Goal: Information Seeking & Learning: Learn about a topic

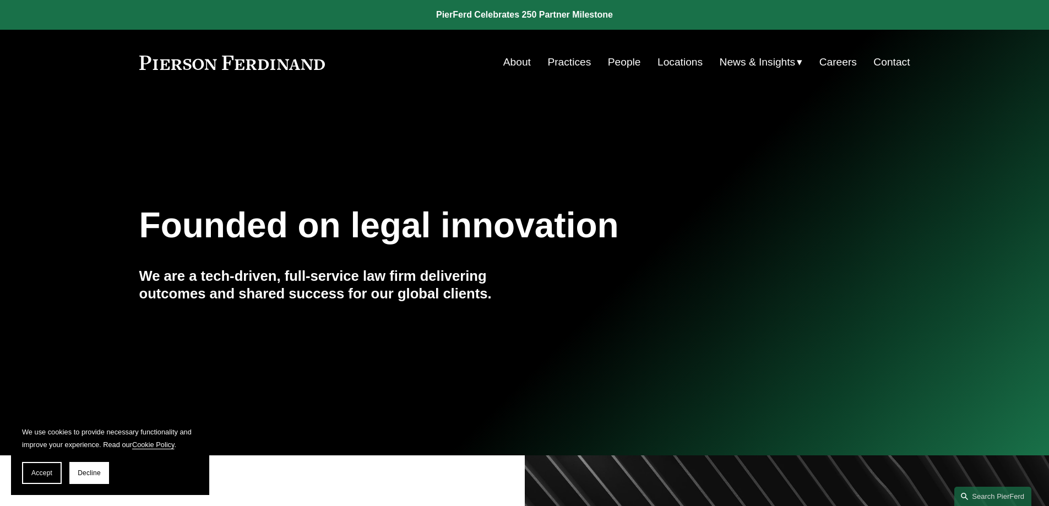
click at [563, 62] on link "Practices" at bounding box center [569, 62] width 44 height 21
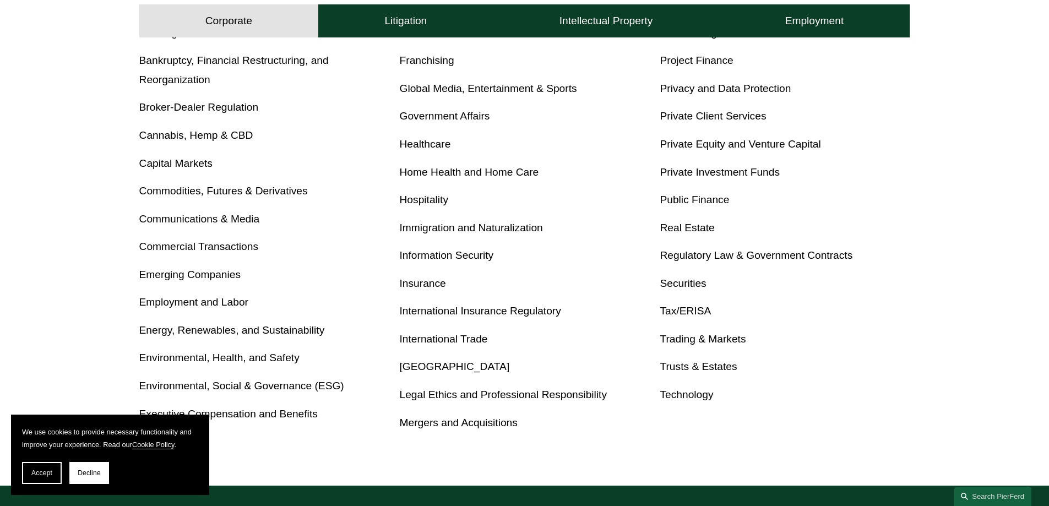
scroll to position [518, 0]
click at [469, 335] on link "International Trade" at bounding box center [444, 339] width 88 height 12
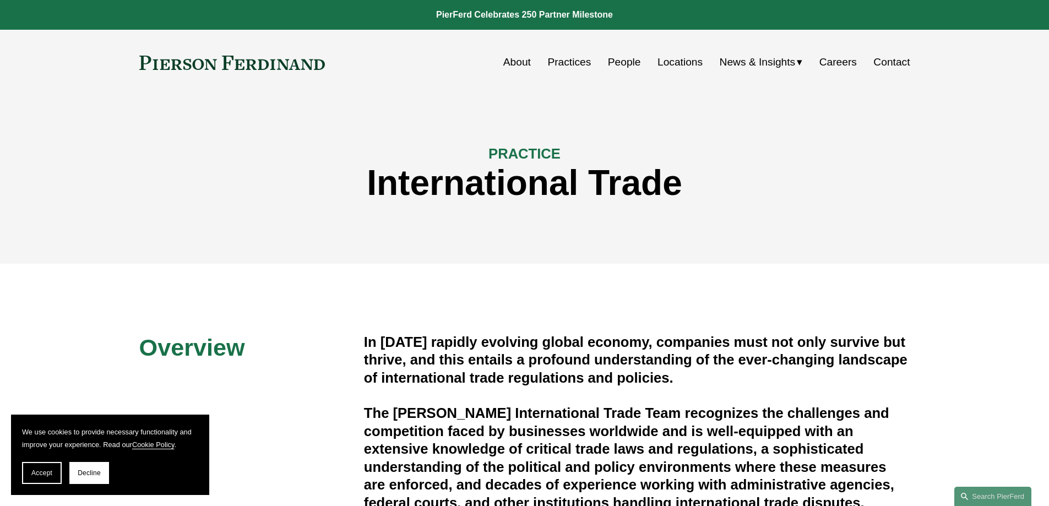
click at [619, 66] on link "People" at bounding box center [624, 62] width 33 height 21
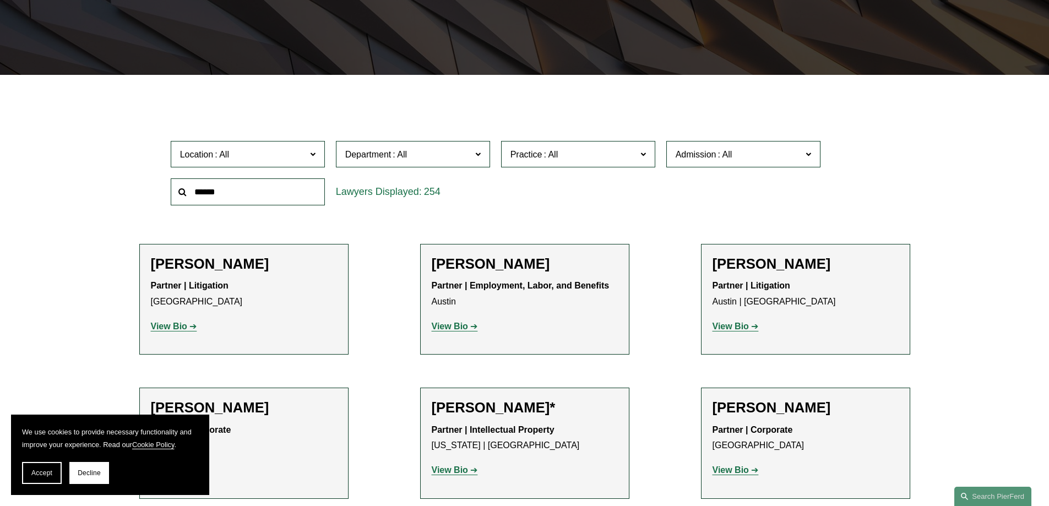
scroll to position [165, 0]
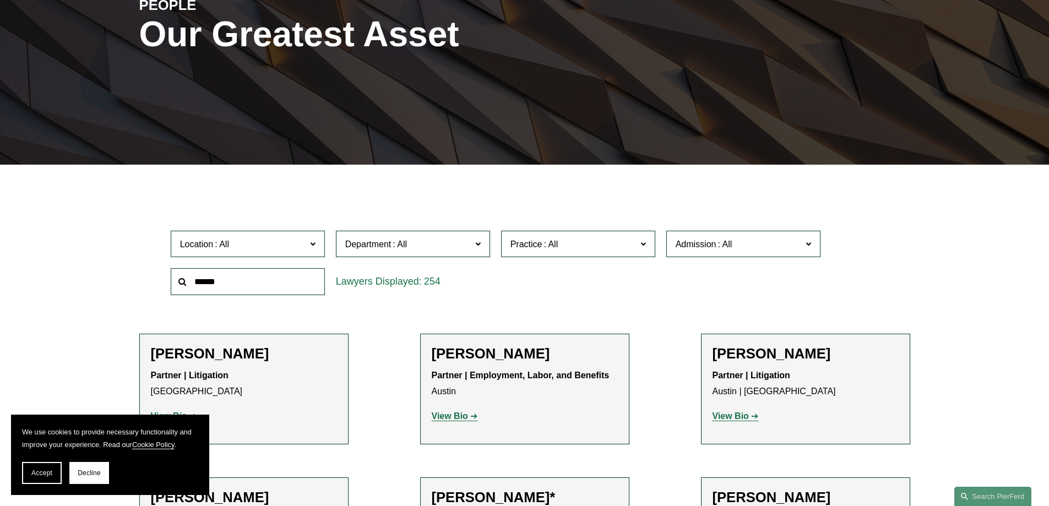
click at [438, 242] on span "Department" at bounding box center [408, 244] width 126 height 15
click at [0, 0] on link "Litigation" at bounding box center [0, 0] width 0 height 0
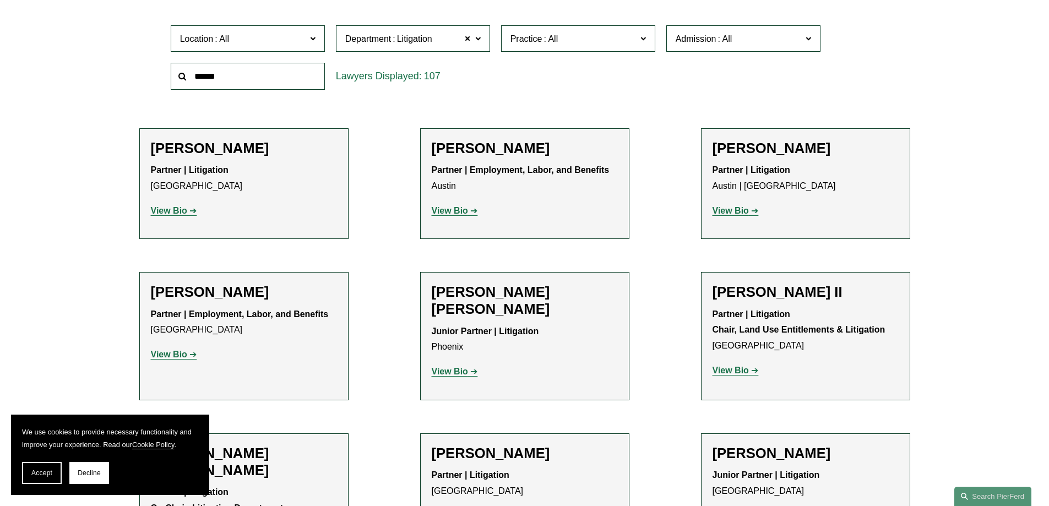
scroll to position [330, 0]
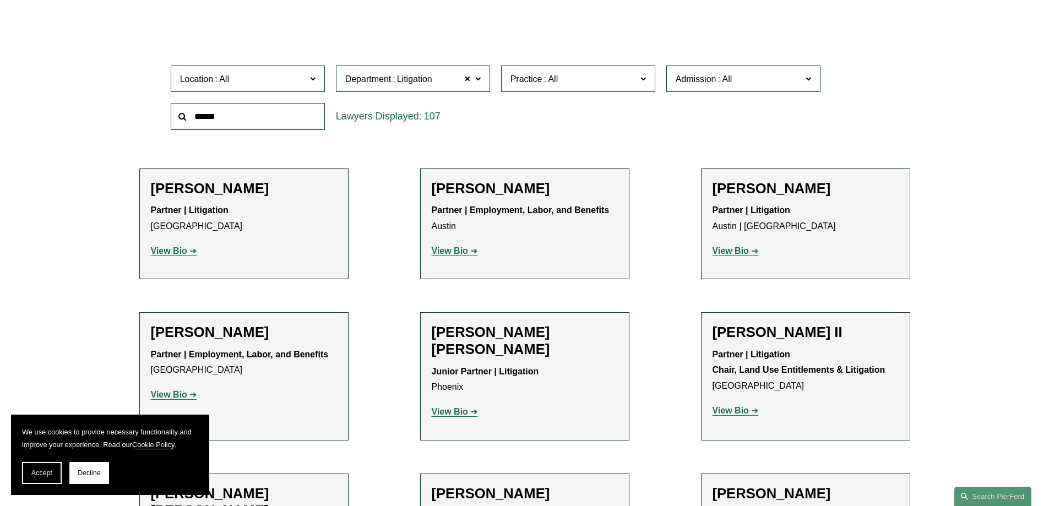
click at [561, 73] on span "Practice" at bounding box center [573, 79] width 126 height 15
click at [0, 0] on link "International Disputes" at bounding box center [0, 0] width 0 height 0
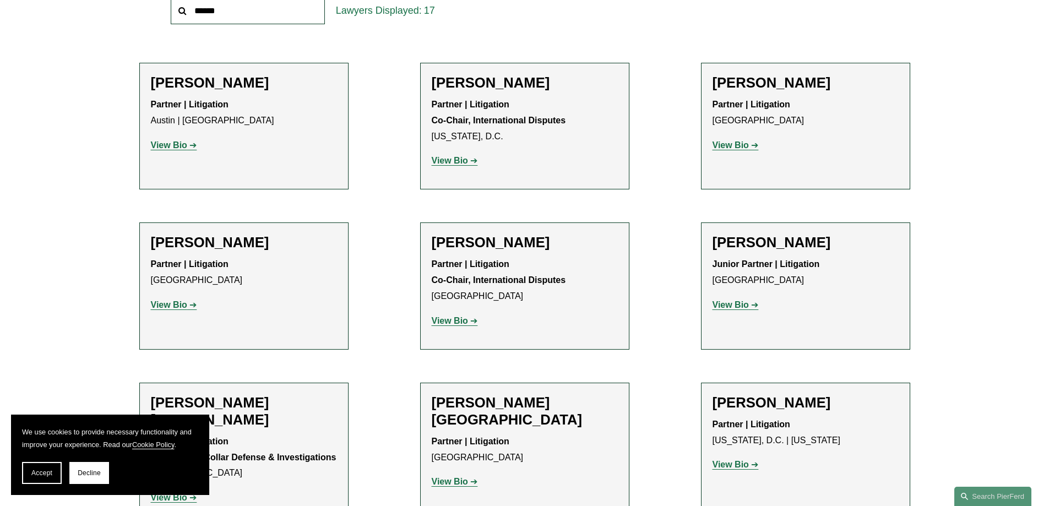
scroll to position [441, 0]
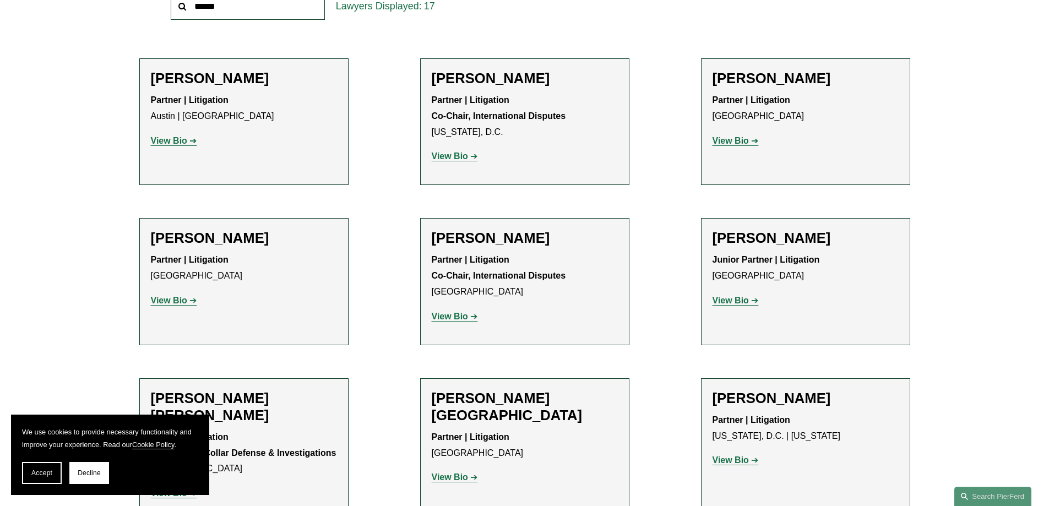
click at [454, 155] on strong "View Bio" at bounding box center [450, 155] width 36 height 9
click at [454, 318] on strong "View Bio" at bounding box center [450, 316] width 36 height 9
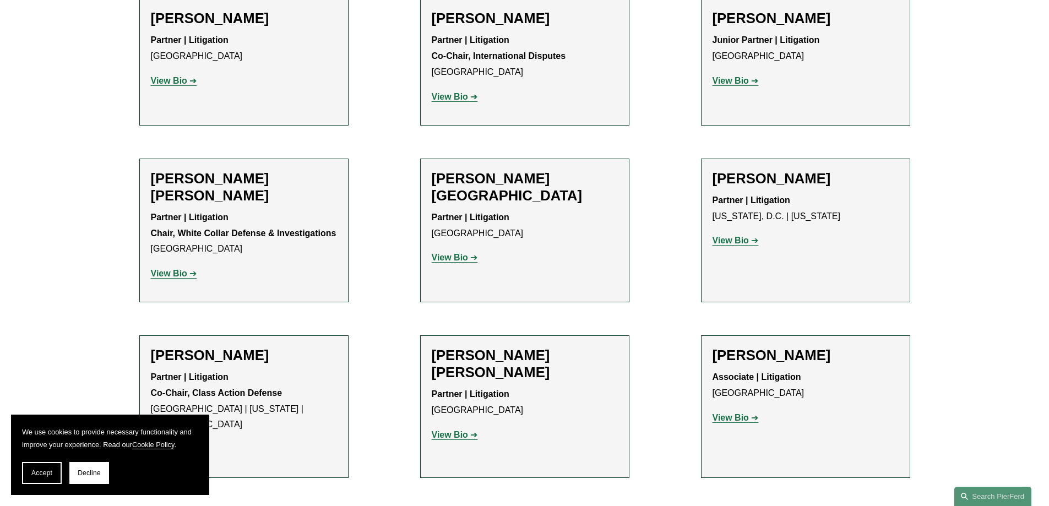
scroll to position [661, 0]
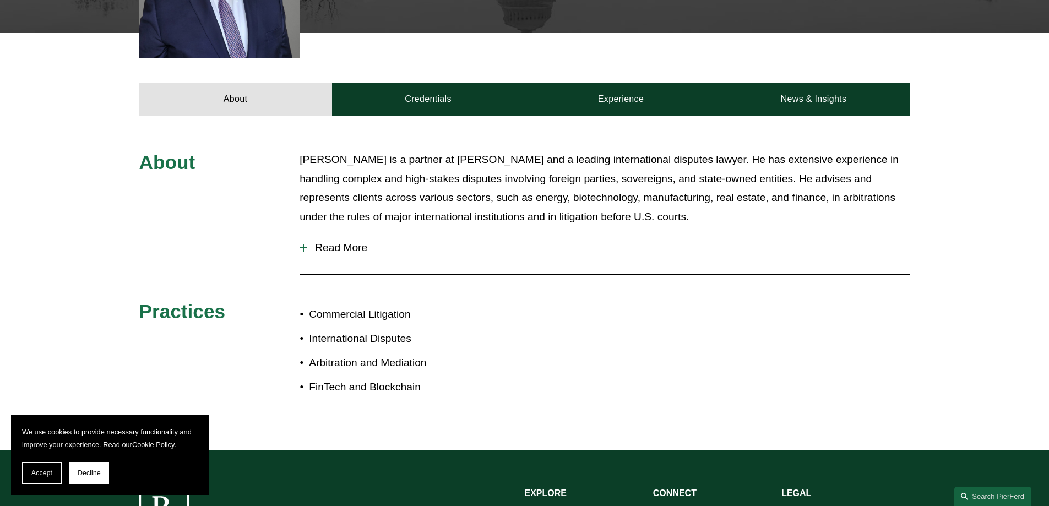
scroll to position [441, 0]
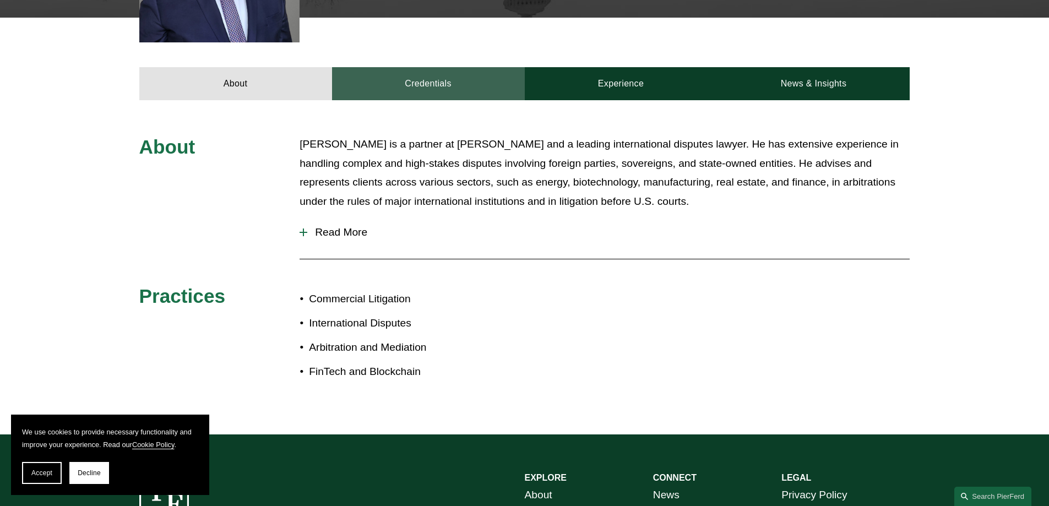
click at [416, 81] on link "Credentials" at bounding box center [428, 83] width 193 height 33
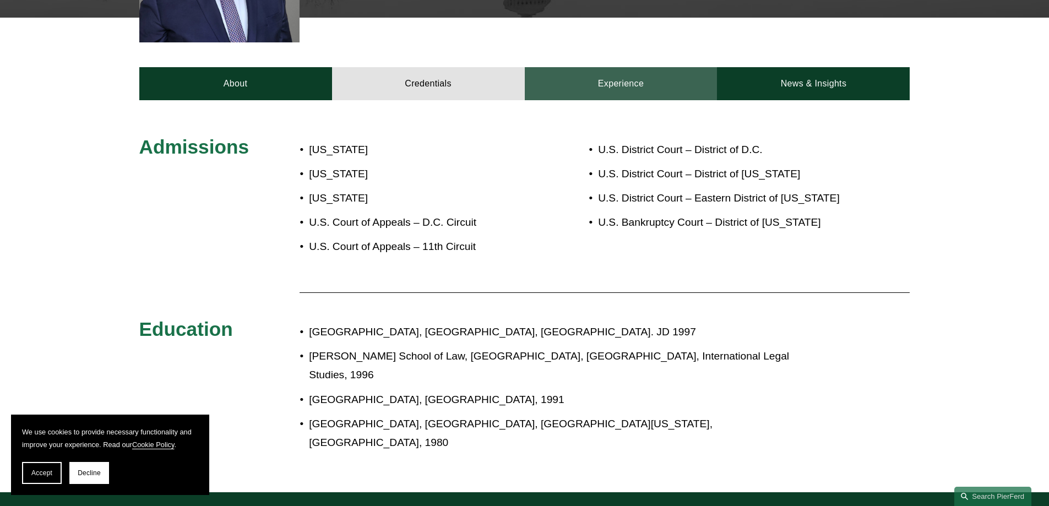
click at [633, 88] on link "Experience" at bounding box center [621, 83] width 193 height 33
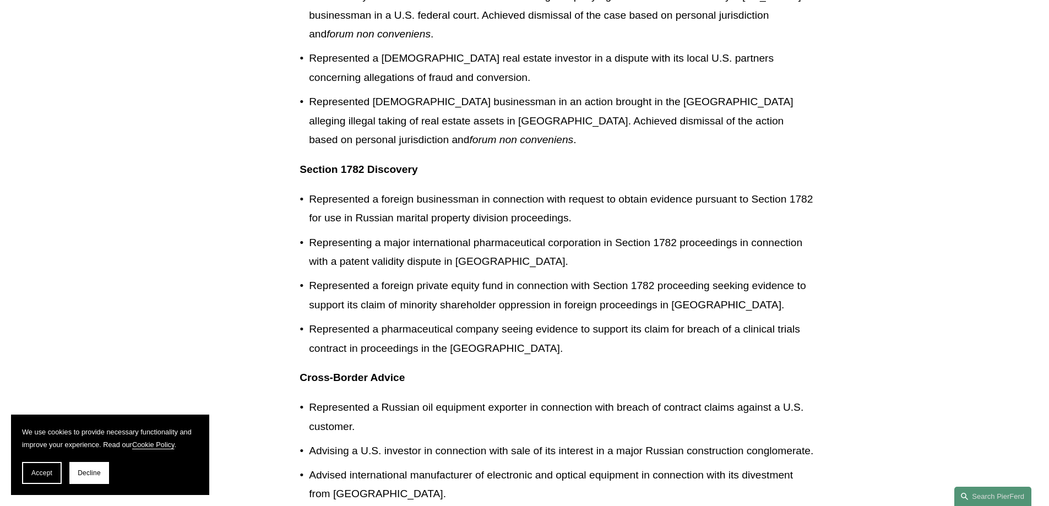
scroll to position [991, 0]
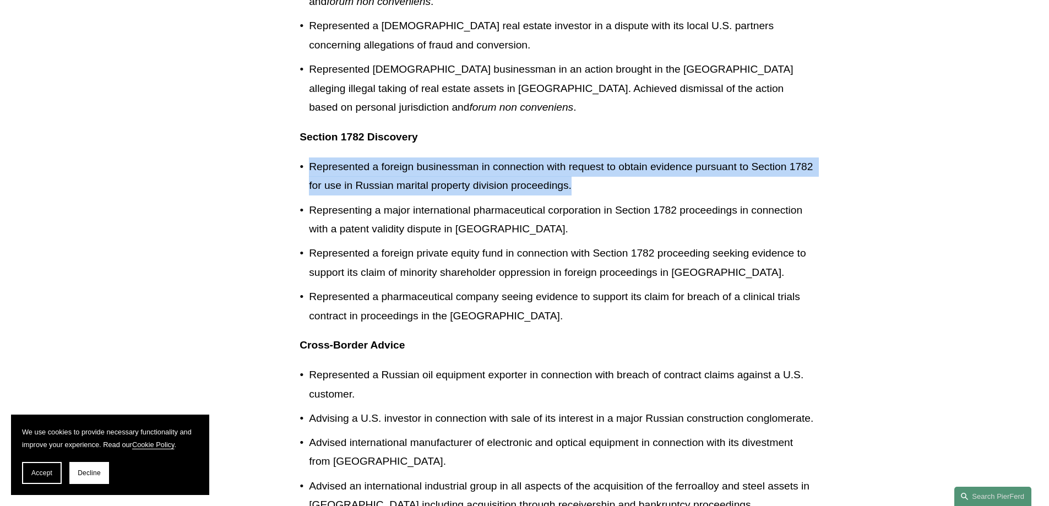
drag, startPoint x: 556, startPoint y: 128, endPoint x: 633, endPoint y: 187, distance: 96.9
click at [633, 187] on div "Enforcement of International Arbitral Awards Secured recognition of an internat…" at bounding box center [557, 314] width 514 height 1261
click at [633, 187] on p "Represented a foreign businessman in connection with request to obtain evidence…" at bounding box center [561, 176] width 504 height 38
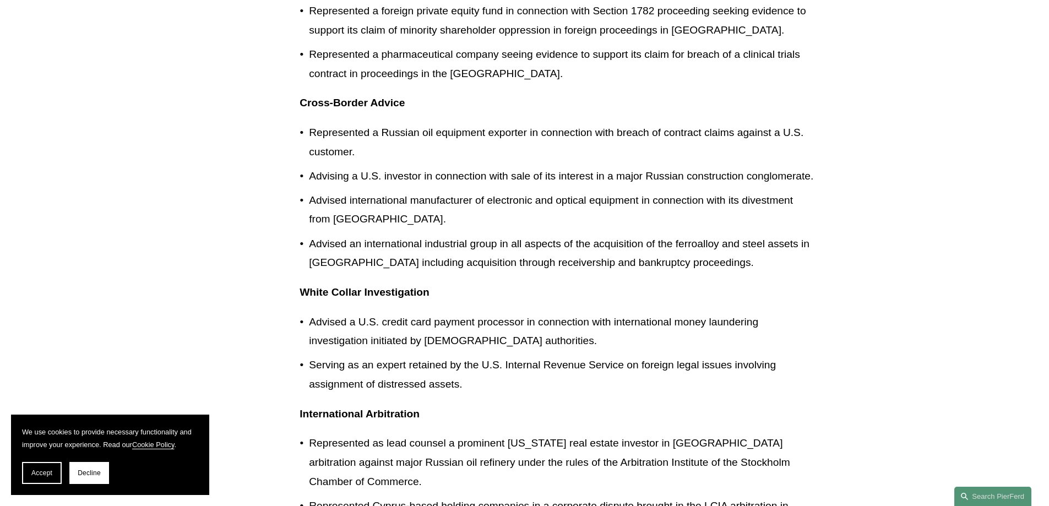
scroll to position [1267, 0]
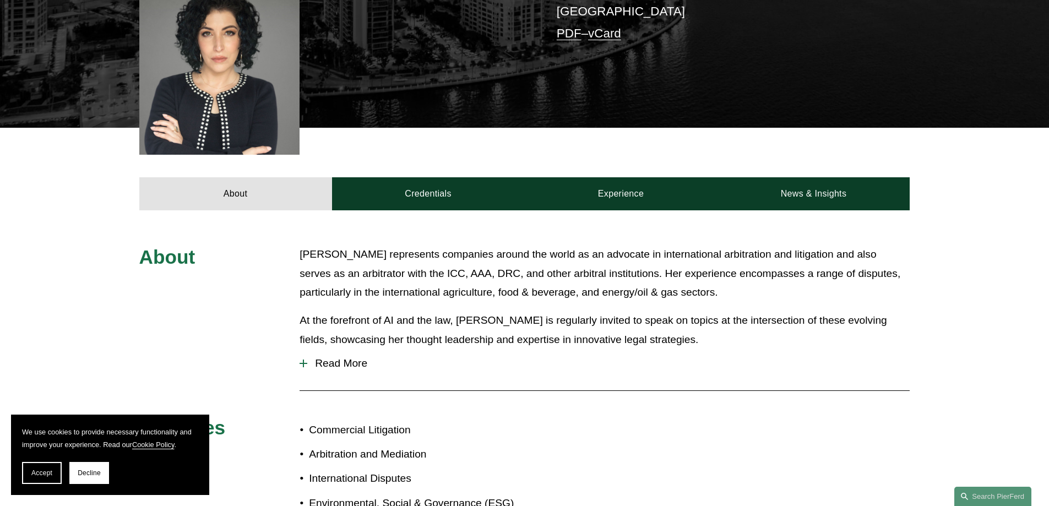
scroll to position [385, 0]
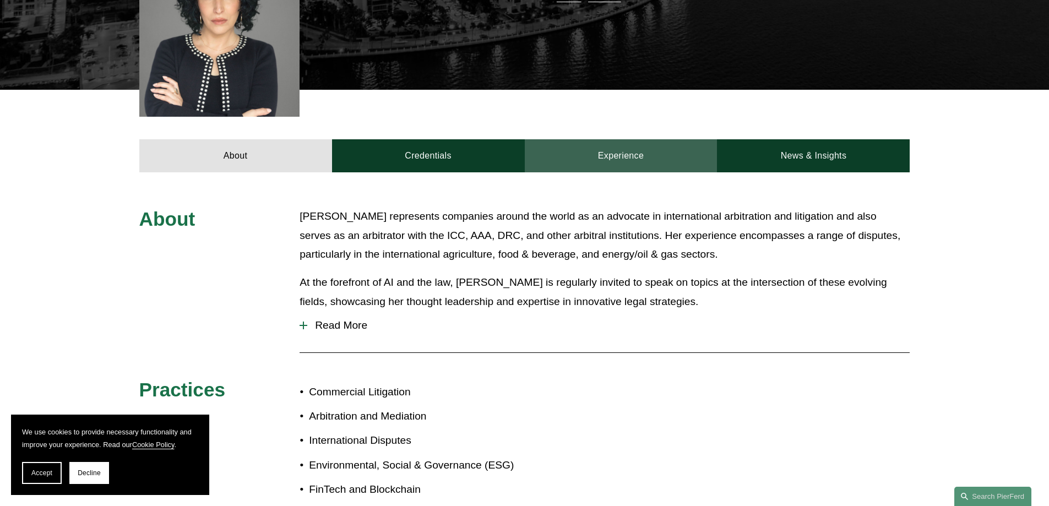
click at [594, 139] on link "Experience" at bounding box center [621, 155] width 193 height 33
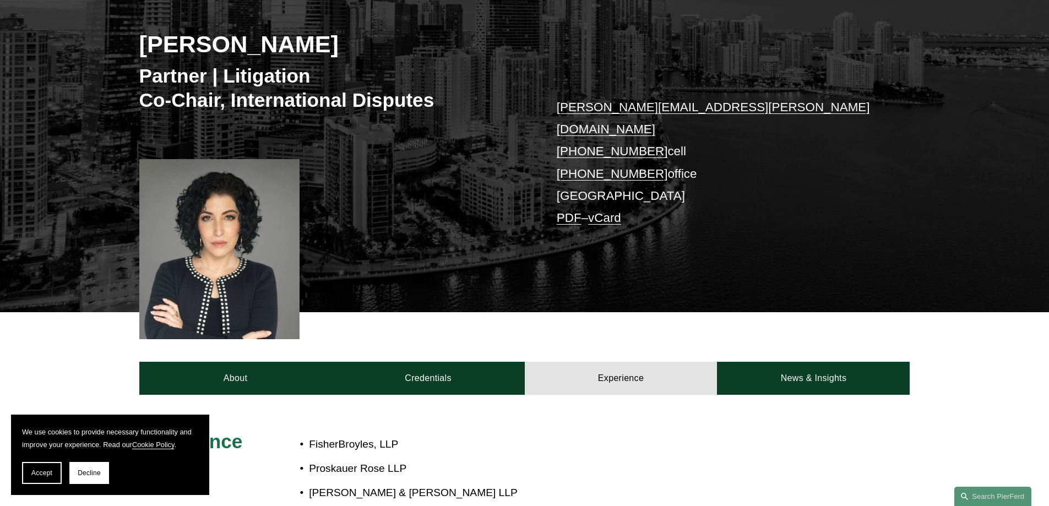
scroll to position [165, 0]
